Goal: Task Accomplishment & Management: Use online tool/utility

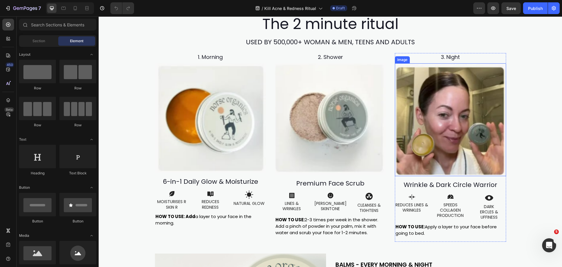
scroll to position [2224, 0]
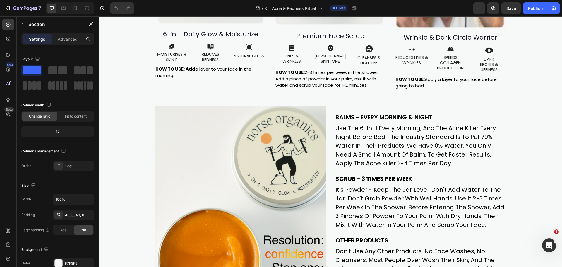
scroll to position [2402, 0]
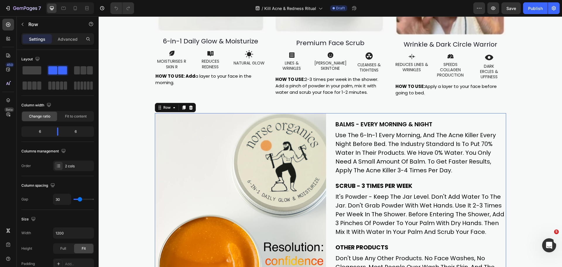
click at [329, 121] on div "BALMS - EVERY MORNING & NIGHT Heading use the 6-in-1 every morning, and the acn…" at bounding box center [330, 221] width 351 height 217
click at [189, 109] on icon at bounding box center [190, 107] width 5 height 5
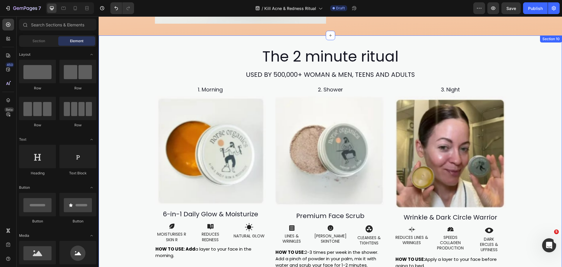
scroll to position [2227, 0]
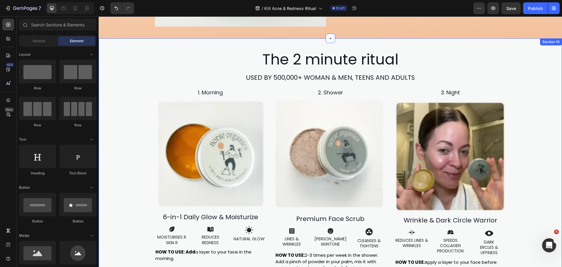
click at [126, 138] on div "The 2 minute ritual Heading USED BY 500,000+ WOMAN & MEN, TEENS AND ADULTS Head…" at bounding box center [330, 167] width 463 height 234
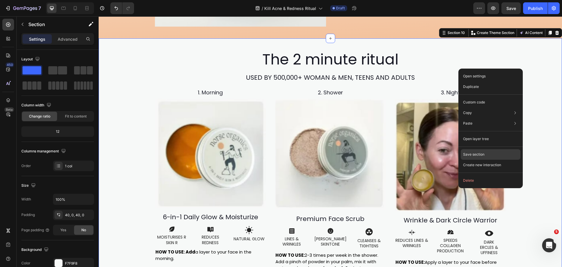
click at [475, 152] on p "Save section" at bounding box center [473, 154] width 21 height 5
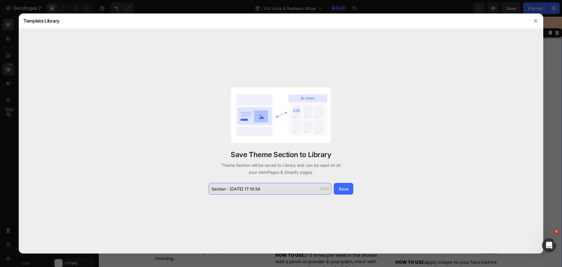
click at [267, 188] on input "Section - [DATE] 17:19:54" at bounding box center [270, 189] width 123 height 12
drag, startPoint x: 273, startPoint y: 188, endPoint x: 228, endPoint y: 187, distance: 44.8
click at [228, 187] on input "Section - [DATE] 17:19:54" at bounding box center [270, 189] width 123 height 12
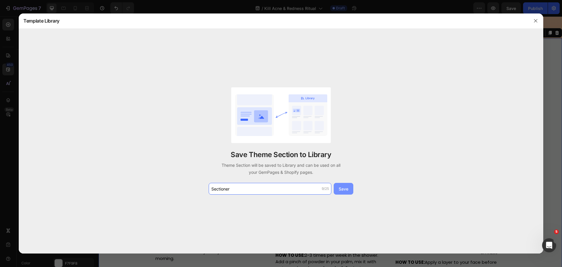
type input "Sectioner"
click at [349, 189] on button "Save" at bounding box center [344, 189] width 20 height 12
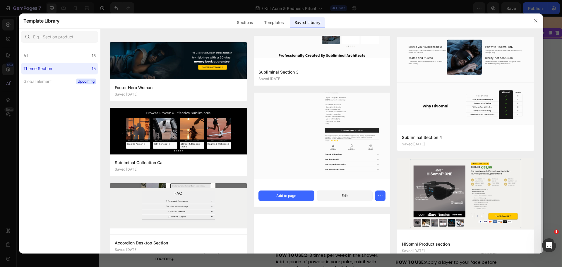
scroll to position [258, 0]
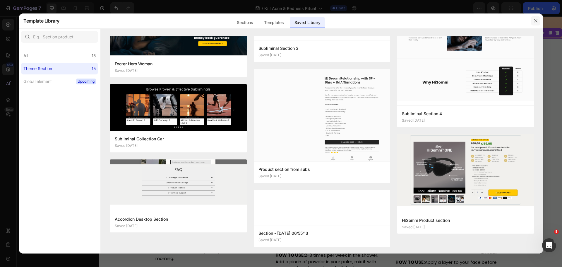
click at [534, 20] on icon "button" at bounding box center [535, 20] width 5 height 5
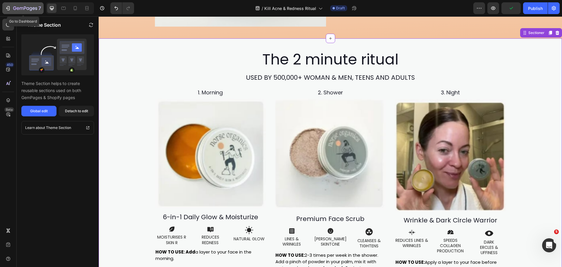
click at [8, 7] on icon "button" at bounding box center [8, 8] width 6 height 6
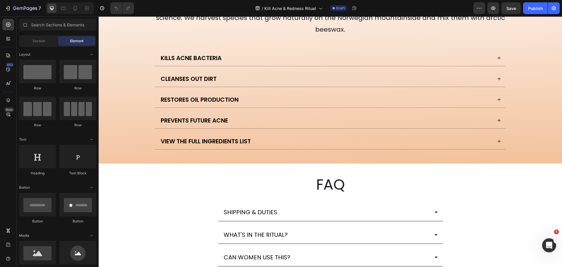
scroll to position [3629, 0]
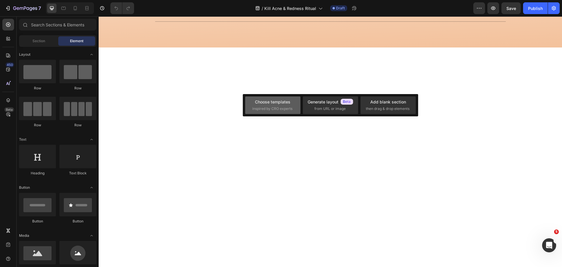
click at [286, 106] on div "Choose templates inspired by CRO experts" at bounding box center [272, 105] width 41 height 13
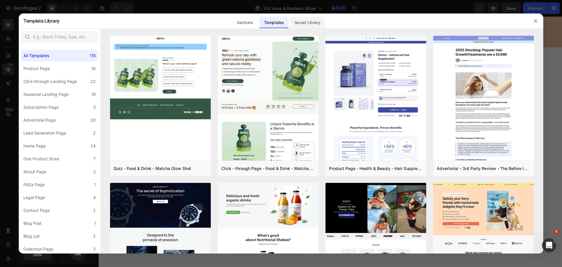
click at [299, 23] on div "Saved Library" at bounding box center [307, 23] width 35 height 12
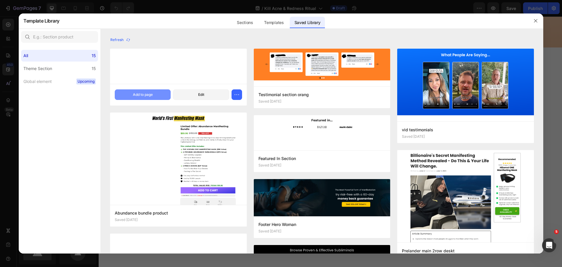
click at [149, 93] on div "Add to page" at bounding box center [143, 94] width 20 height 5
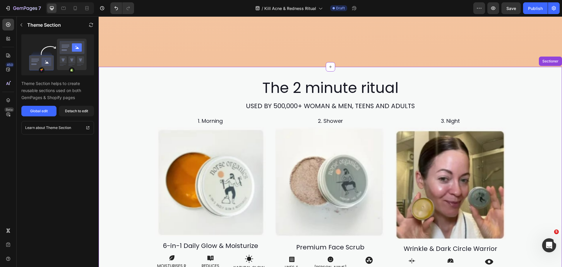
scroll to position [3639, 0]
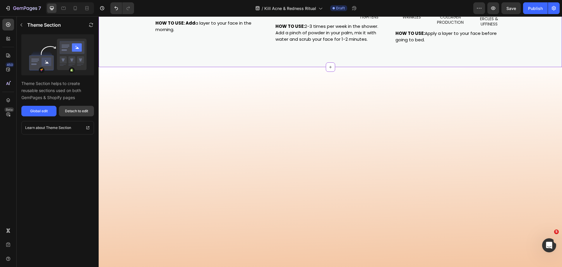
click at [75, 110] on div "Detach to edit" at bounding box center [76, 110] width 23 height 5
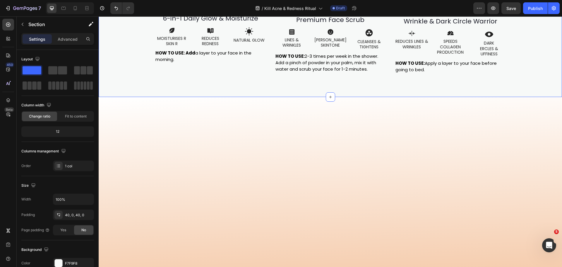
scroll to position [3551, 0]
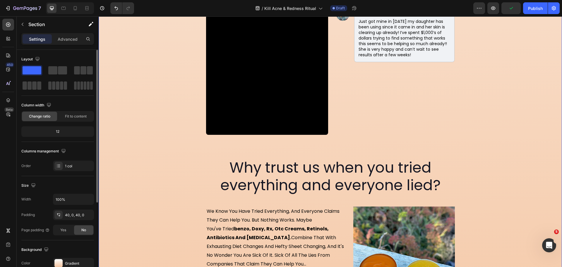
scroll to position [88, 0]
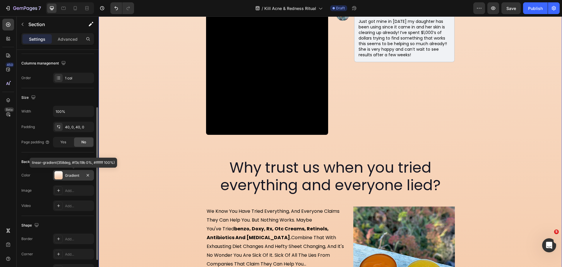
click at [72, 174] on div "Gradient" at bounding box center [73, 175] width 17 height 5
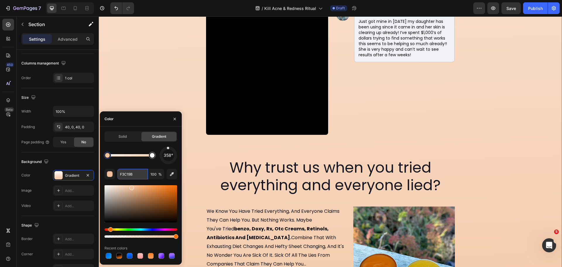
click at [125, 172] on input "F3C19B" at bounding box center [132, 174] width 30 height 11
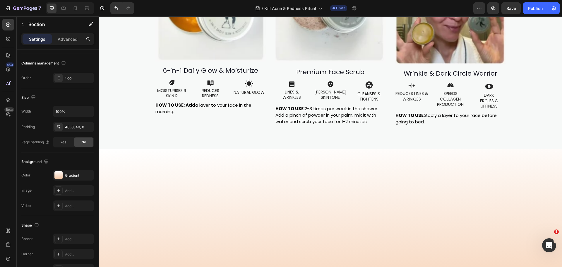
scroll to position [3726, 0]
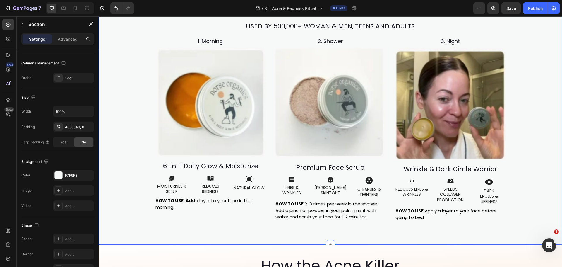
click at [117, 74] on div "The 2 minute ritual Heading USED BY 500,000+ WOMAN & MEN, TEENS AND ADULTS Head…" at bounding box center [330, 116] width 463 height 234
click at [58, 174] on div at bounding box center [59, 175] width 8 height 8
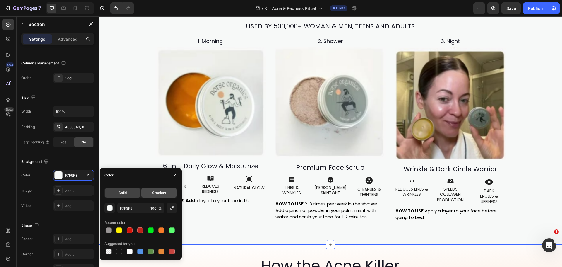
click at [163, 193] on span "Gradient" at bounding box center [159, 192] width 14 height 5
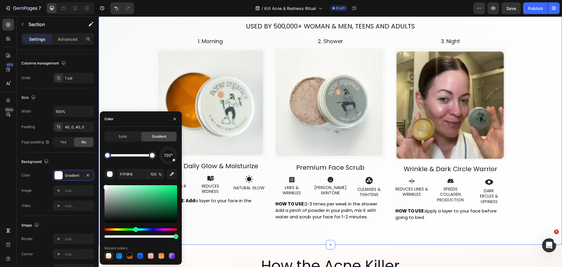
click at [108, 255] on div at bounding box center [109, 256] width 6 height 6
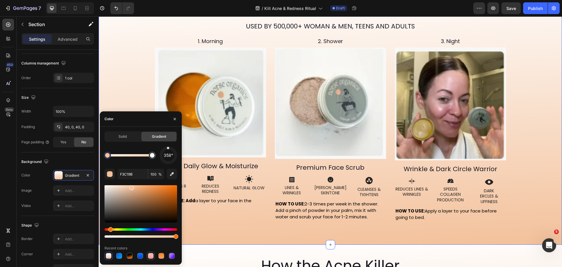
click at [148, 255] on div at bounding box center [151, 256] width 6 height 6
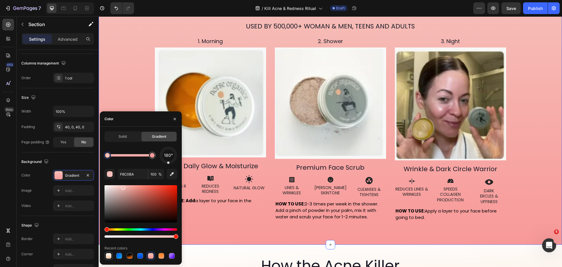
click at [107, 253] on div at bounding box center [109, 256] width 6 height 6
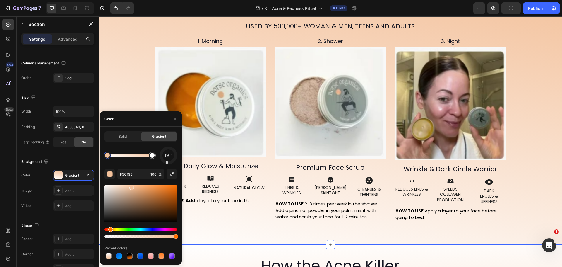
drag, startPoint x: 169, startPoint y: 150, endPoint x: 166, endPoint y: 165, distance: 15.7
click at [166, 165] on div "191° F3C19B 100 % Recent colors" at bounding box center [140, 202] width 73 height 113
type input "FFFFFF"
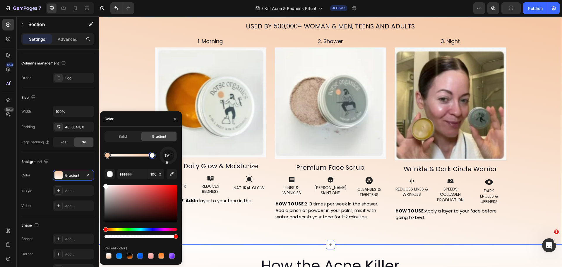
click at [152, 157] on div at bounding box center [152, 155] width 5 height 5
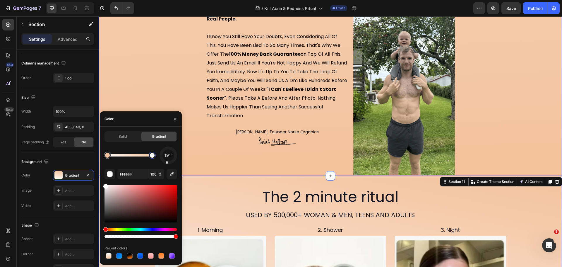
scroll to position [3346, 0]
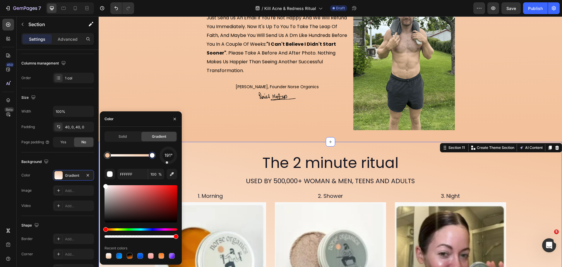
click at [526, 190] on div "The 2 minute ritual Heading USED BY 500,000+ WOMAN & MEN, TEENS AND ADULTS Head…" at bounding box center [330, 270] width 463 height 234
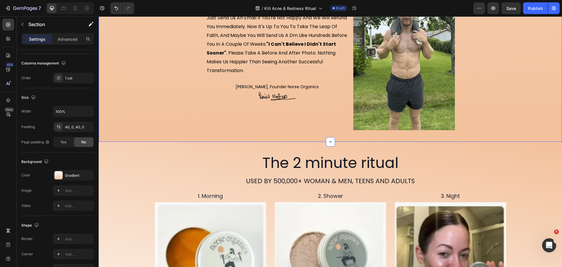
click at [287, 49] on p "i know you still have your doubts, even considering all of this. you have been …" at bounding box center [277, 31] width 141 height 88
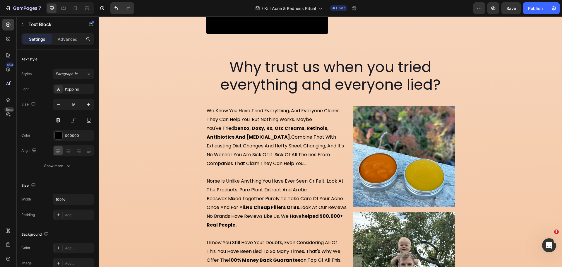
scroll to position [3227, 0]
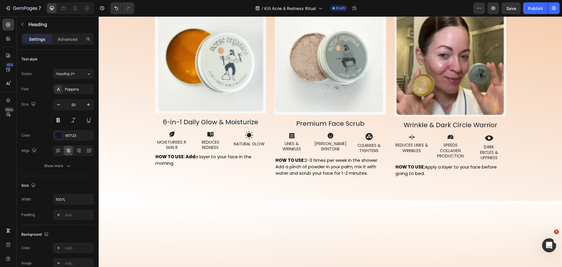
scroll to position [3549, 0]
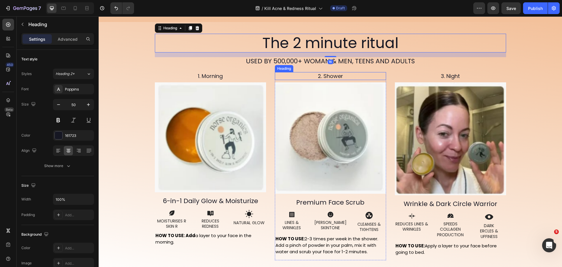
scroll to position [3724, 0]
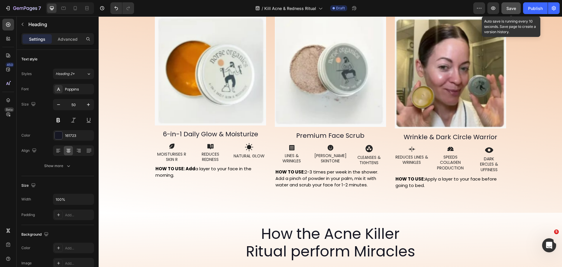
click at [509, 8] on span "Save" at bounding box center [511, 8] width 10 height 5
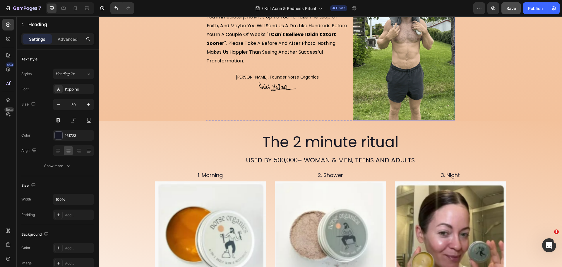
scroll to position [3344, 0]
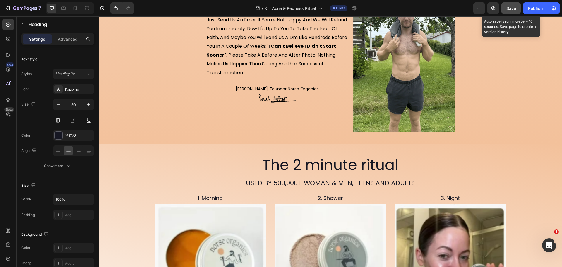
click at [508, 9] on span "Save" at bounding box center [511, 8] width 10 height 5
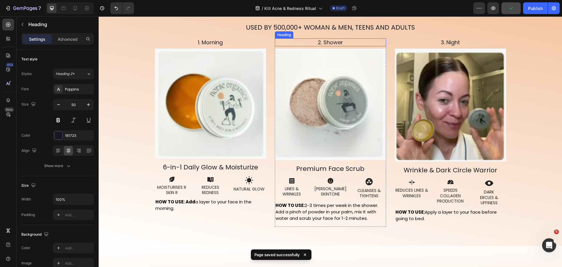
scroll to position [3490, 0]
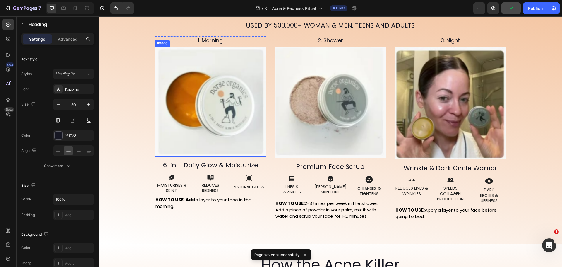
click at [232, 104] on img at bounding box center [210, 102] width 111 height 110
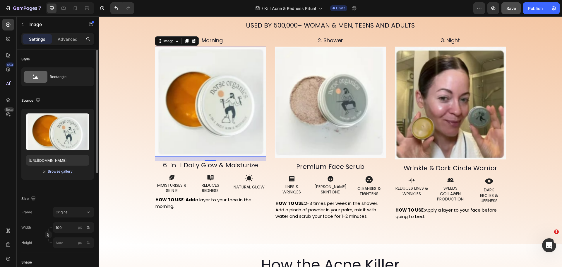
click at [60, 169] on div "Browse gallery" at bounding box center [60, 171] width 25 height 5
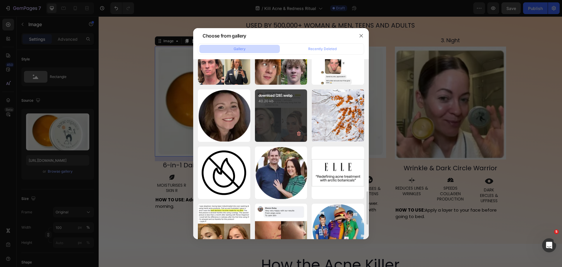
scroll to position [793, 0]
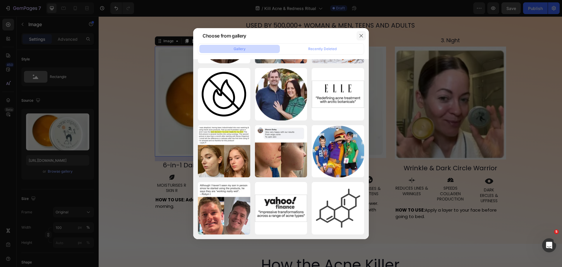
click at [360, 35] on icon "button" at bounding box center [360, 35] width 3 height 3
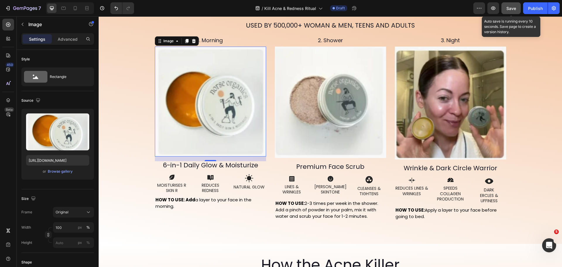
click at [512, 11] on span "Save" at bounding box center [511, 8] width 10 height 5
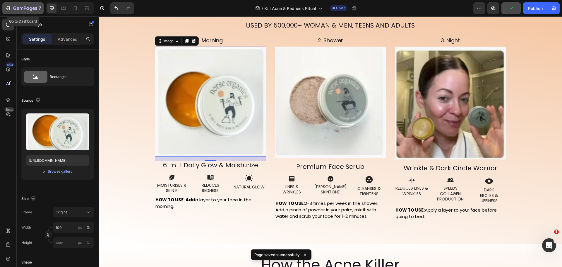
click at [7, 9] on icon "button" at bounding box center [7, 8] width 3 height 2
